Goal: Transaction & Acquisition: Purchase product/service

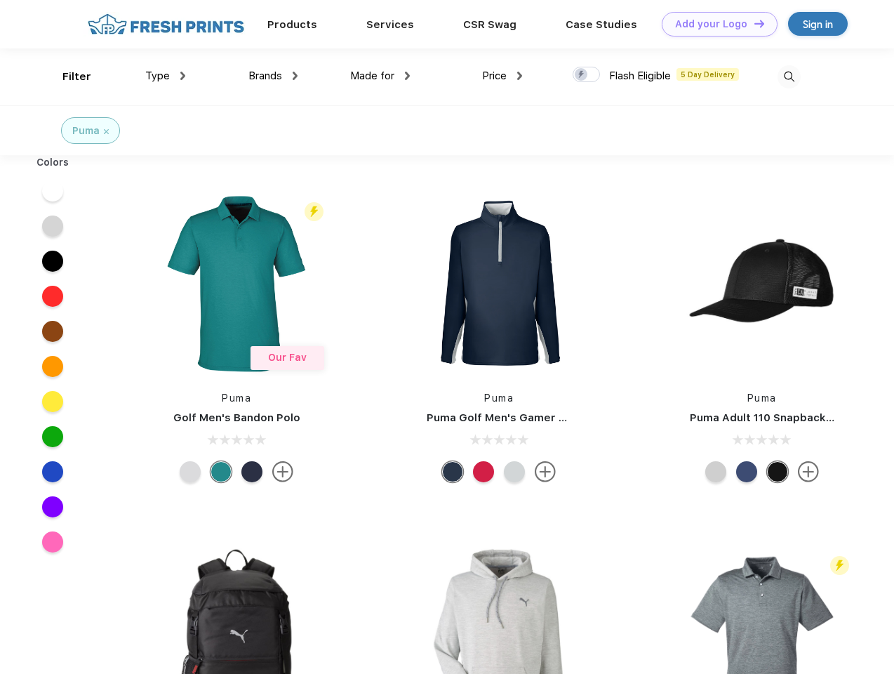
click at [715, 24] on link "Add your Logo Design Tool" at bounding box center [720, 24] width 116 height 25
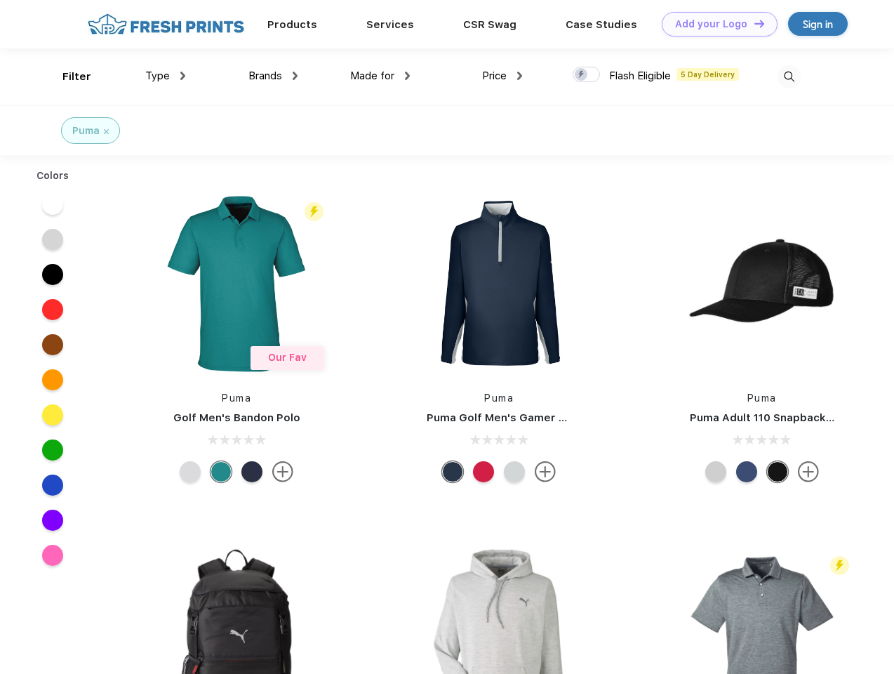
click at [0, 0] on div "Design Tool" at bounding box center [0, 0] width 0 height 0
click at [753, 23] on link "Add your Logo Design Tool" at bounding box center [720, 24] width 116 height 25
click at [67, 77] on div "Filter" at bounding box center [76, 77] width 29 height 16
click at [166, 76] on span "Type" at bounding box center [157, 75] width 25 height 13
click at [273, 76] on span "Brands" at bounding box center [265, 75] width 34 height 13
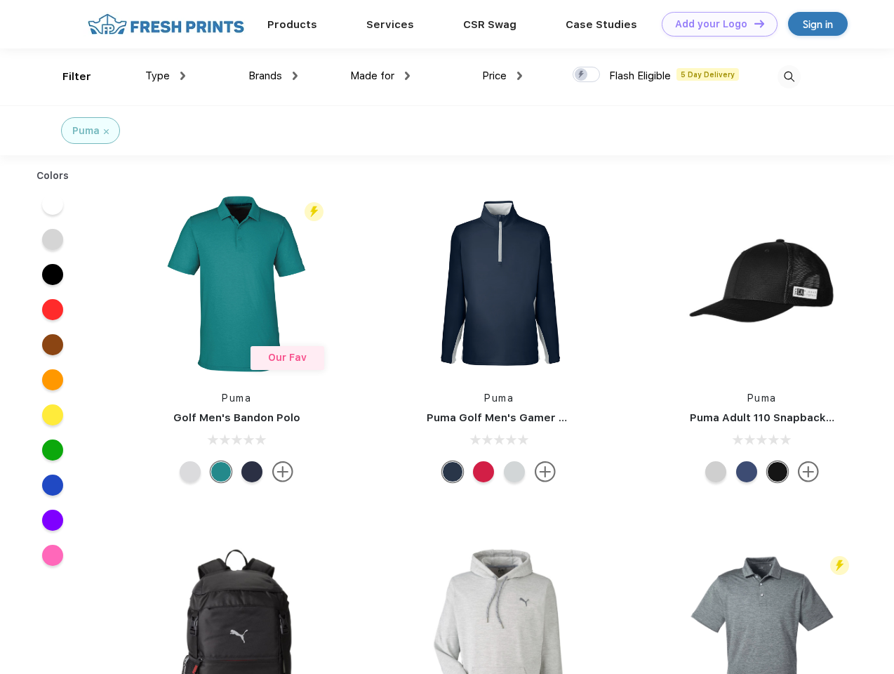
click at [380, 76] on span "Made for" at bounding box center [372, 75] width 44 height 13
click at [503, 76] on span "Price" at bounding box center [494, 75] width 25 height 13
click at [587, 75] on div at bounding box center [586, 74] width 27 height 15
click at [582, 75] on input "checkbox" at bounding box center [577, 70] width 9 height 9
click at [789, 77] on img at bounding box center [789, 76] width 23 height 23
